Goal: Task Accomplishment & Management: Manage account settings

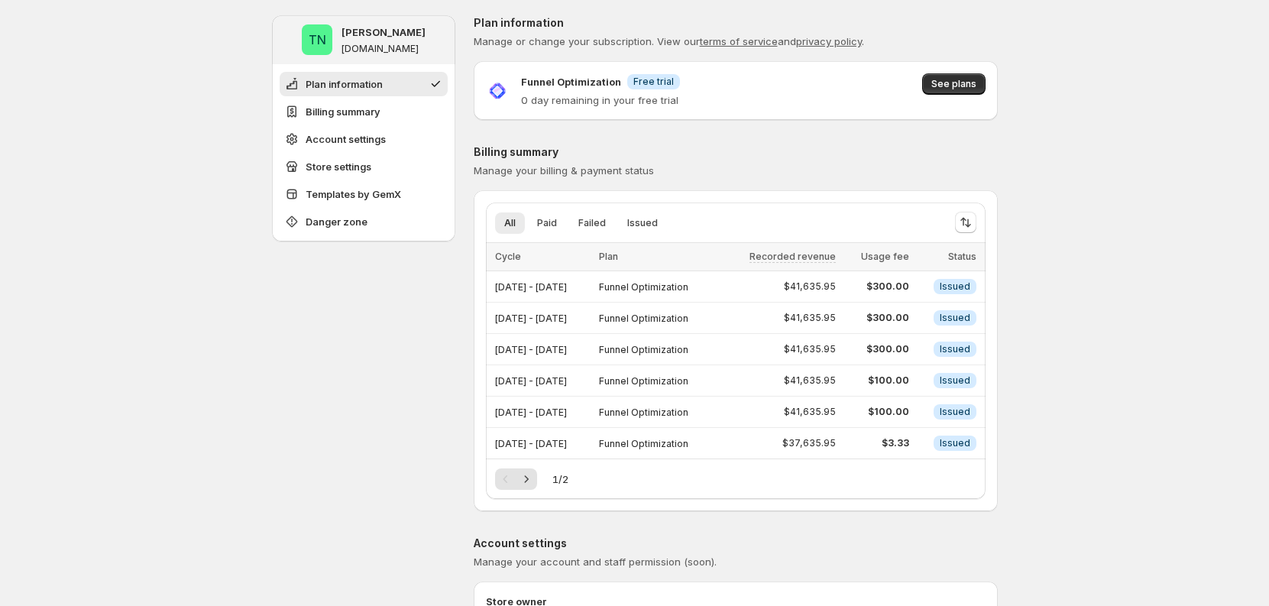
click at [997, 232] on div "All Paid Failed Issued More views All Paid Failed Issued More views Loading ite…" at bounding box center [736, 351] width 524 height 297
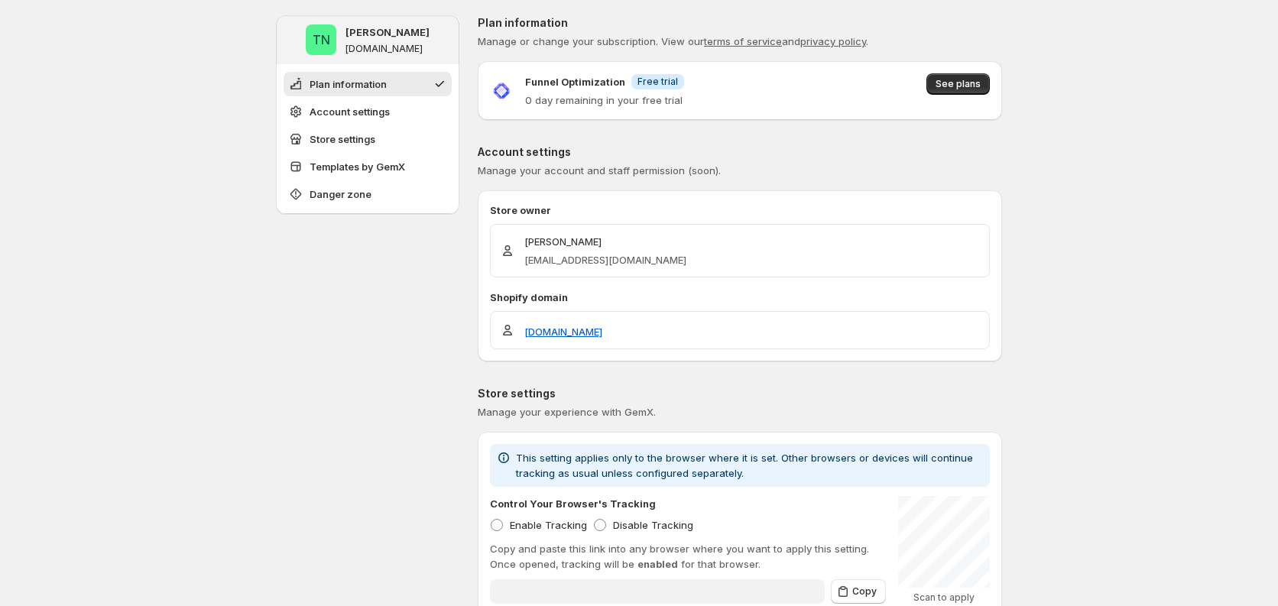
type input "**********"
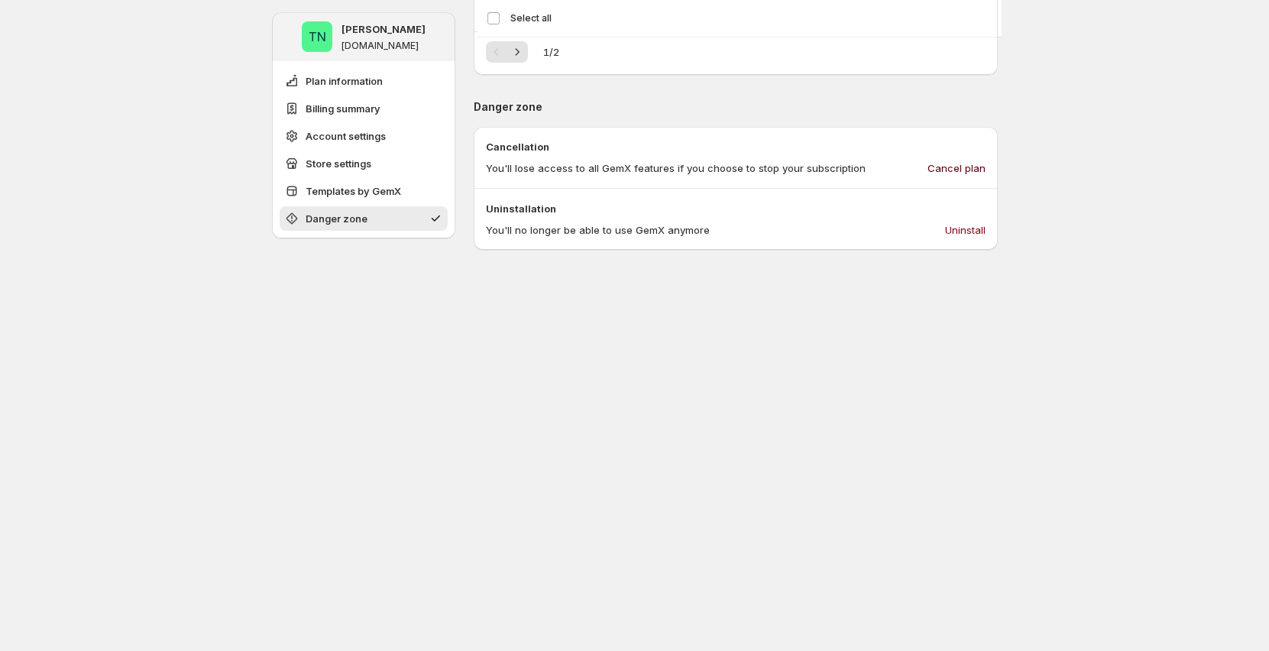
scroll to position [1458, 0]
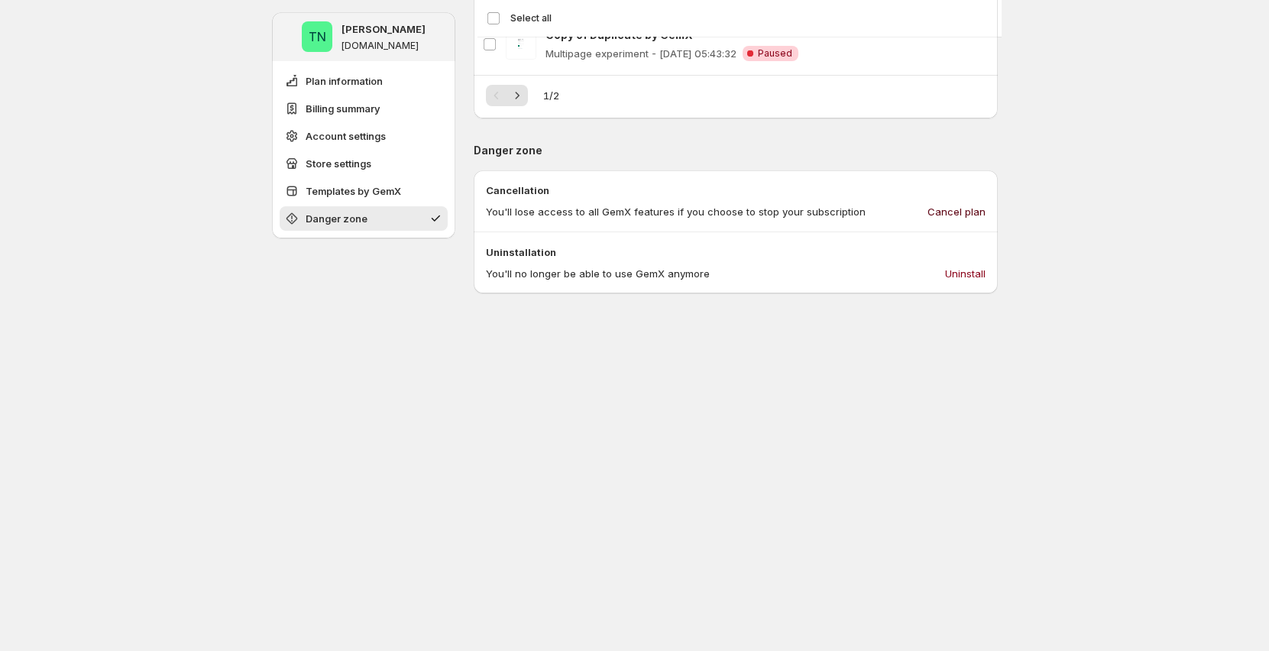
click at [967, 212] on span "Cancel plan" at bounding box center [957, 211] width 58 height 15
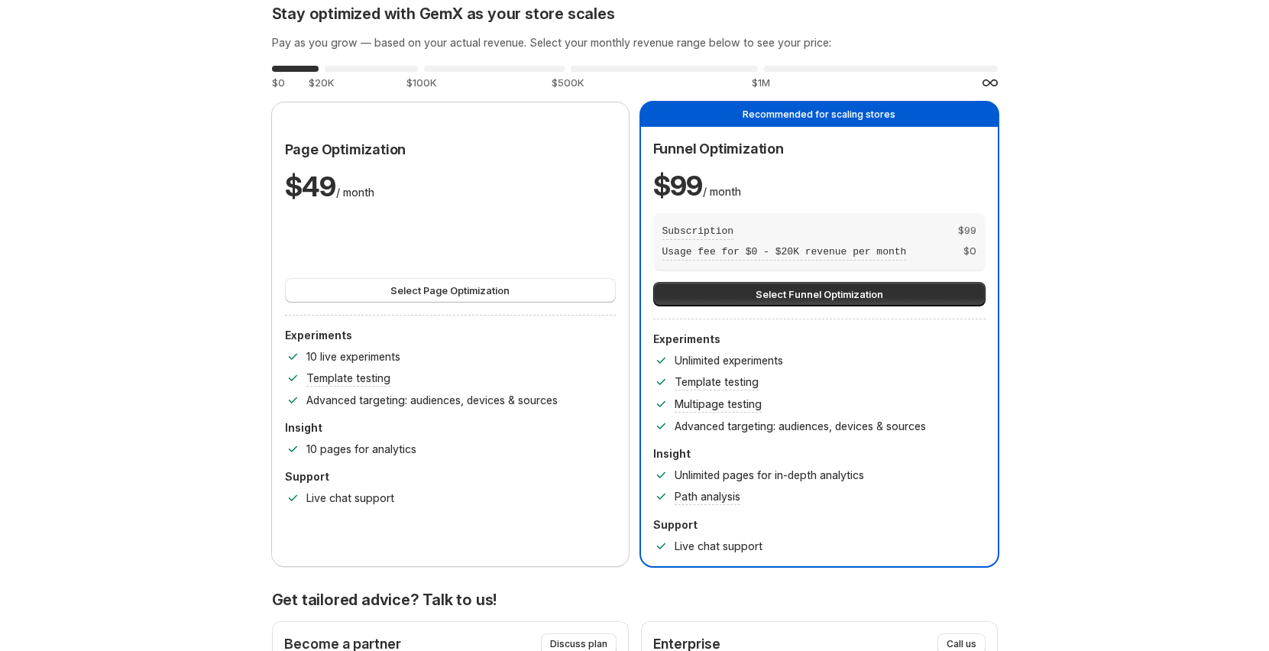
scroll to position [0, 0]
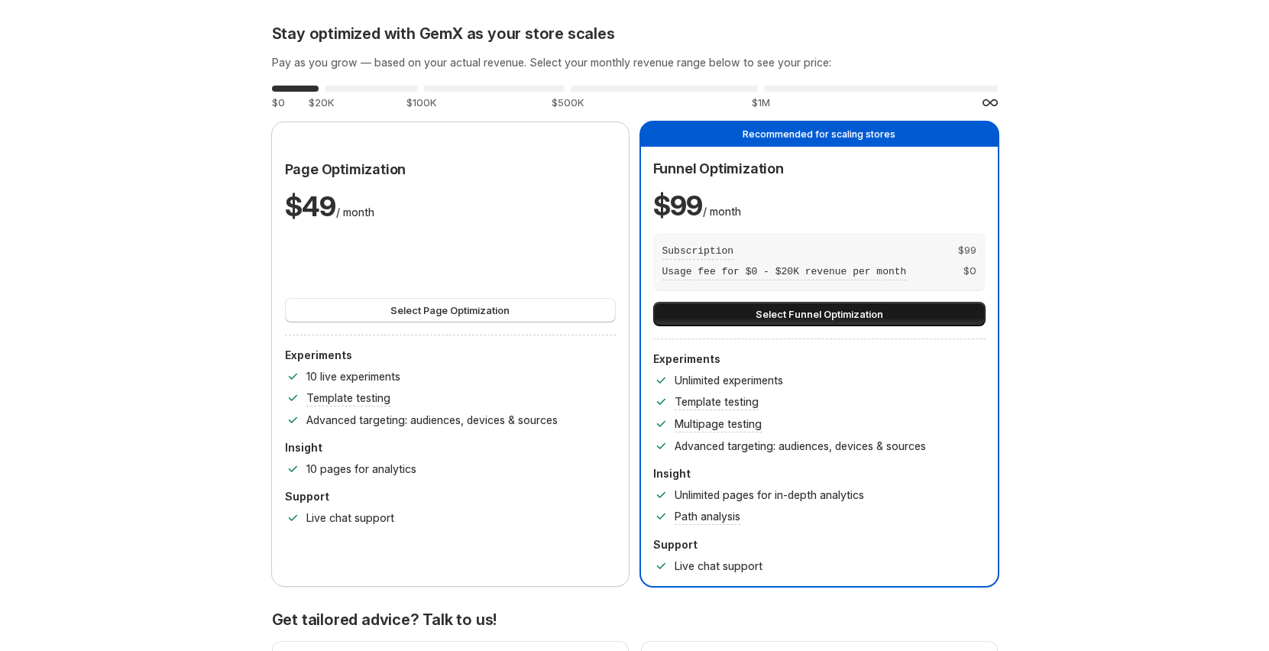
click at [925, 310] on button "Select Funnel Optimization" at bounding box center [819, 314] width 332 height 24
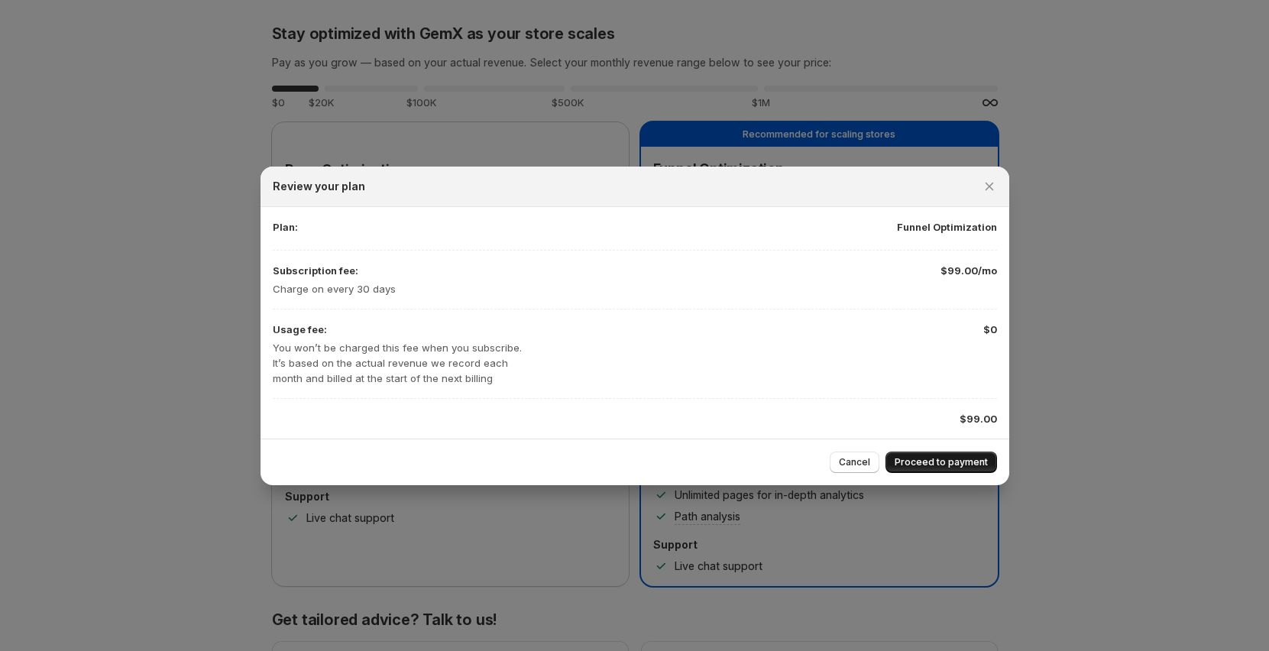
click at [959, 463] on span "Proceed to payment" at bounding box center [941, 462] width 93 height 12
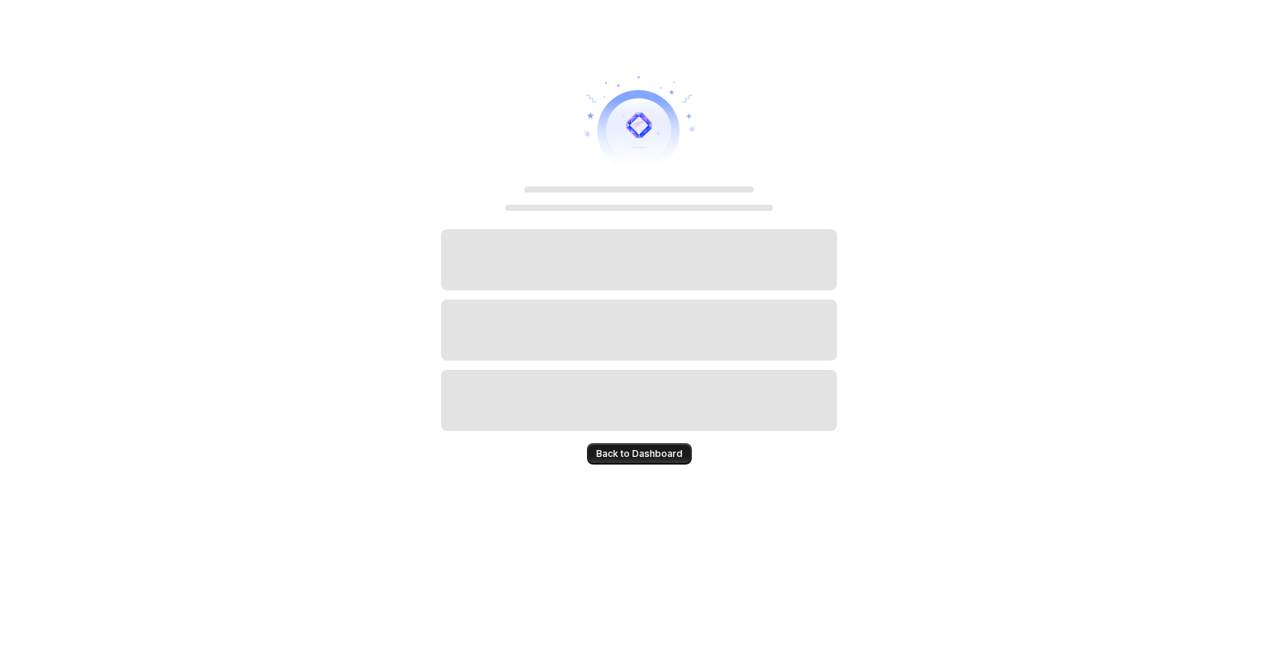
click at [630, 453] on span "Back to Dashboard" at bounding box center [639, 454] width 86 height 12
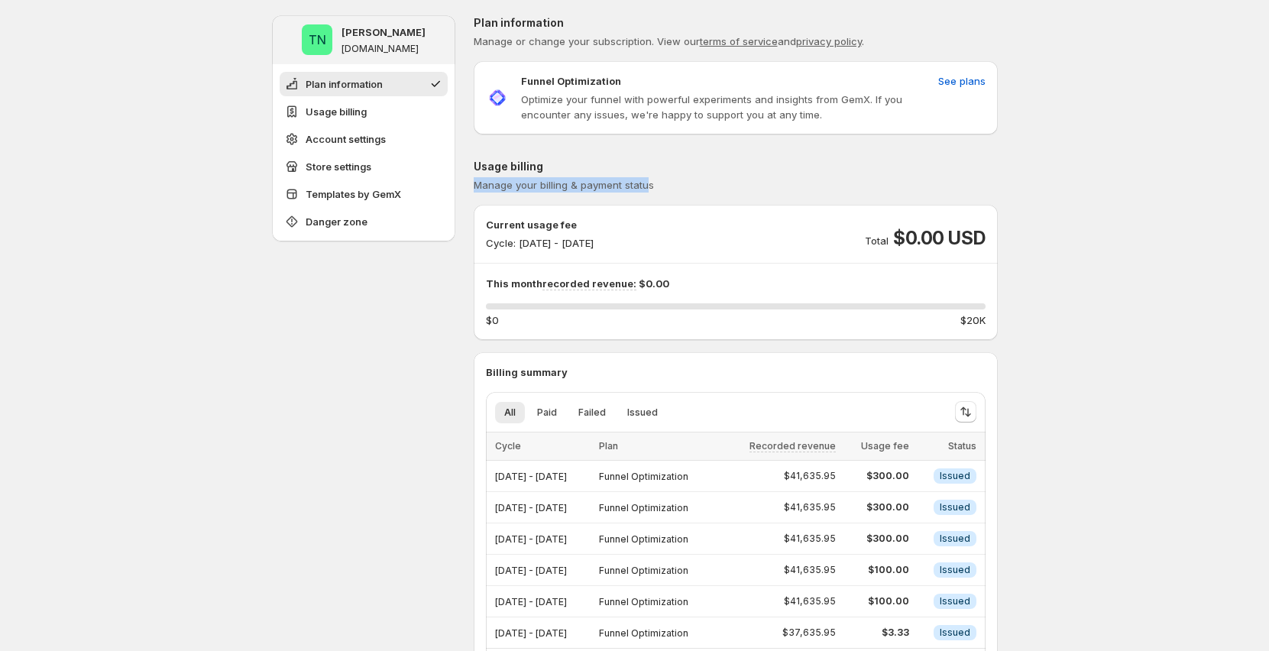
drag, startPoint x: 647, startPoint y: 190, endPoint x: 473, endPoint y: 183, distance: 174.4
click at [523, 188] on span "Manage your billing & payment status" at bounding box center [564, 185] width 180 height 12
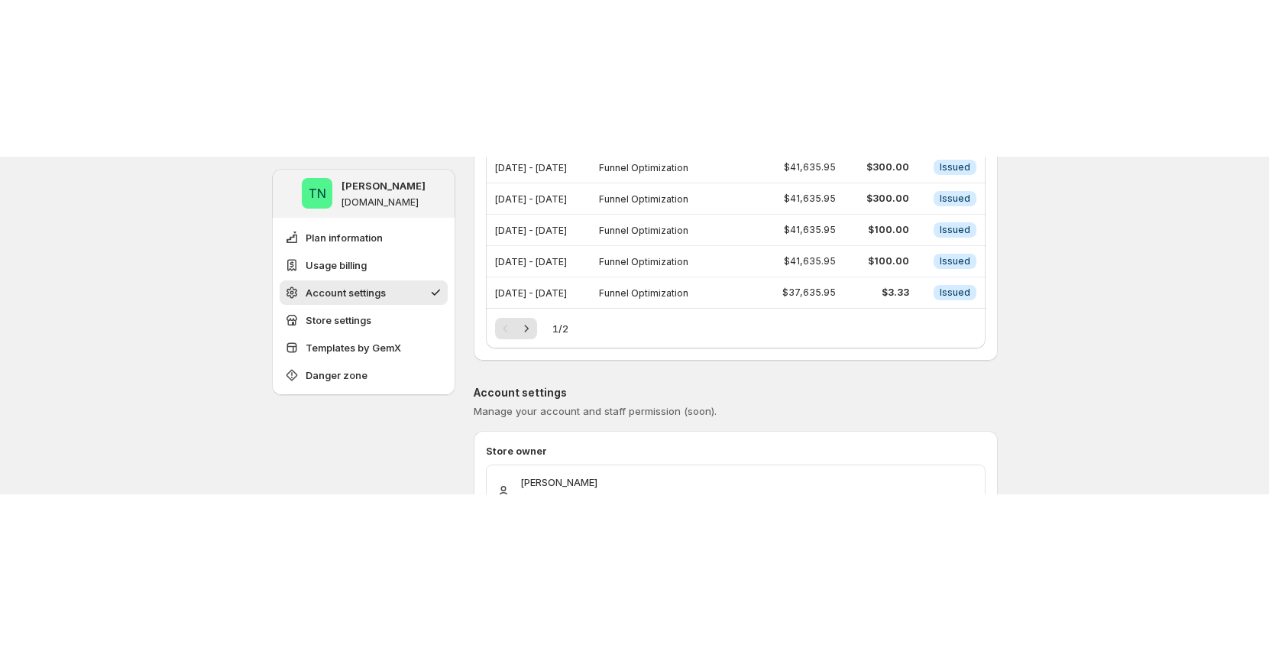
scroll to position [500, 0]
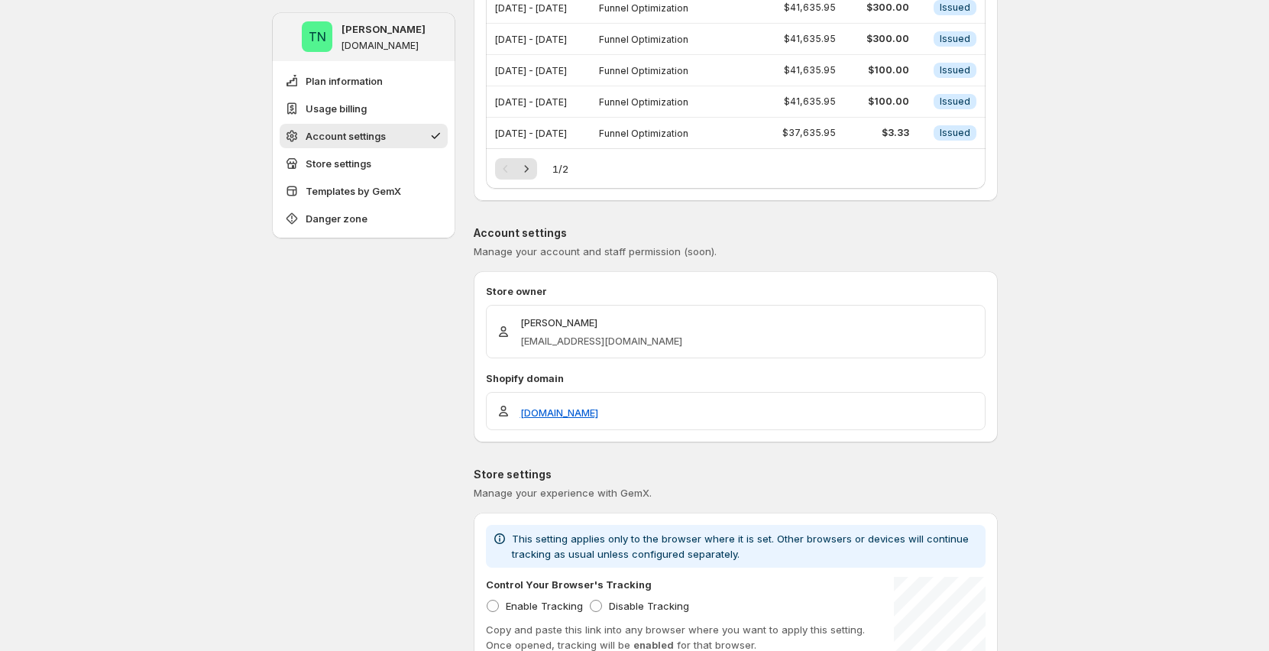
click at [1204, 291] on div "TN [PERSON_NAME] [DOMAIN_NAME] Plan information Usage billing Account settings …" at bounding box center [634, 564] width 1269 height 2128
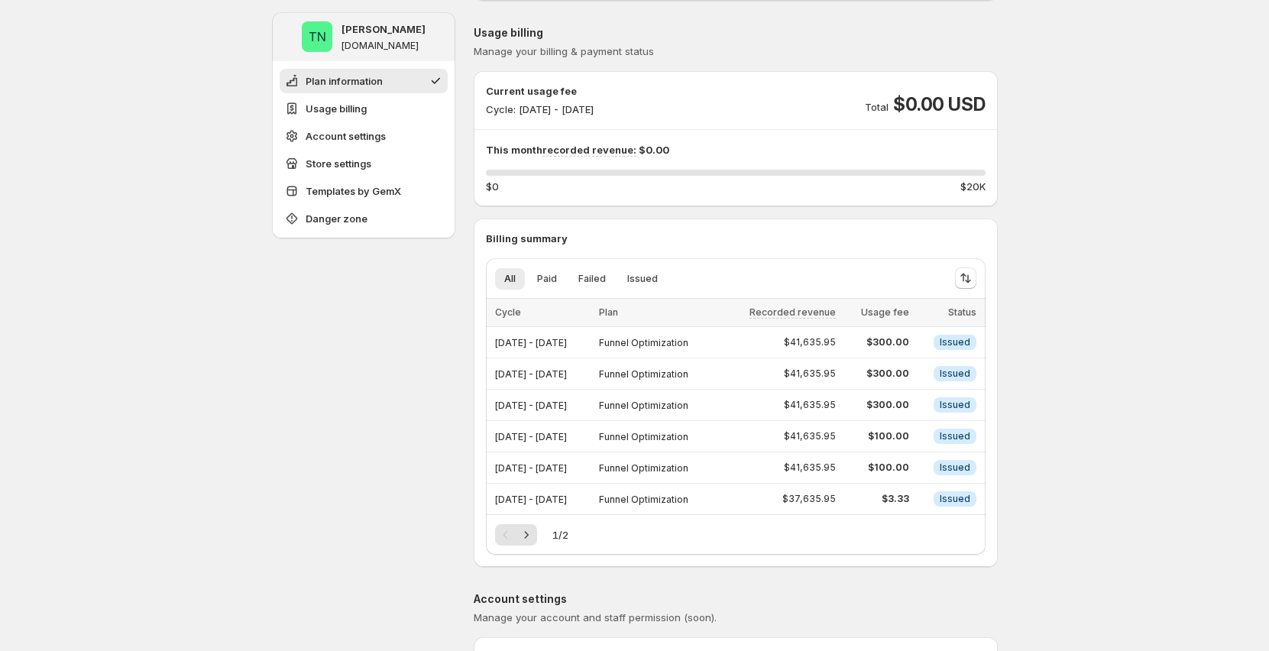
scroll to position [0, 0]
